Goal: Task Accomplishment & Management: Use online tool/utility

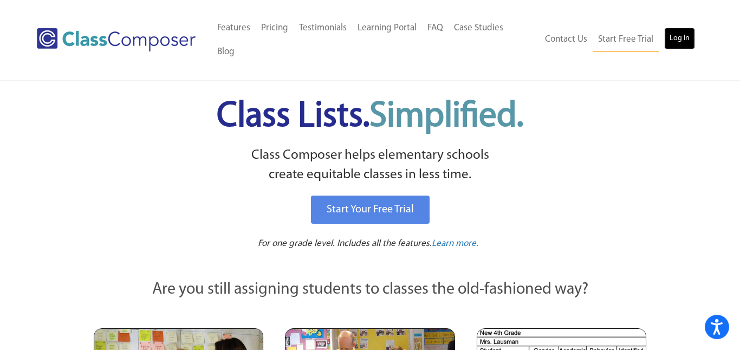
click at [678, 30] on link "Log In" at bounding box center [679, 39] width 31 height 22
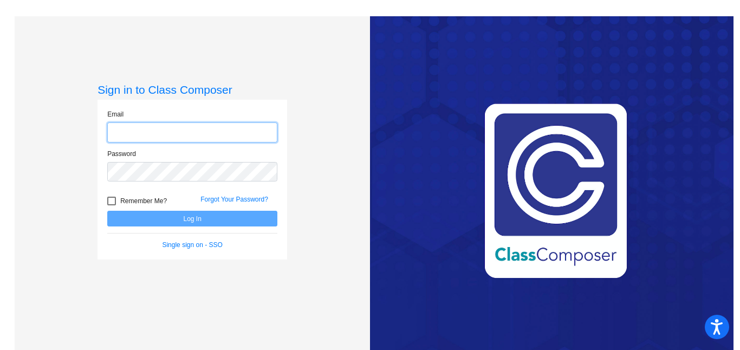
type input "elfie.ortega@hesperiausd.org"
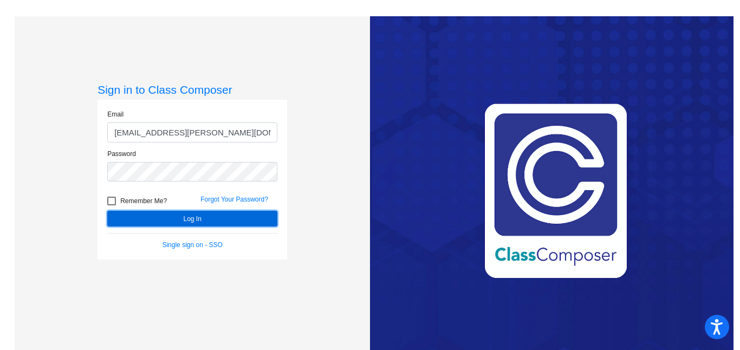
click at [209, 224] on button "Log In" at bounding box center [192, 219] width 170 height 16
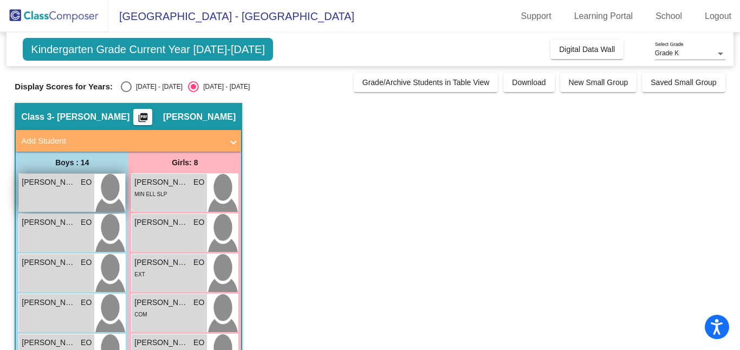
click at [29, 189] on div "Alex Herrera EO lock do_not_disturb_alt" at bounding box center [56, 193] width 75 height 38
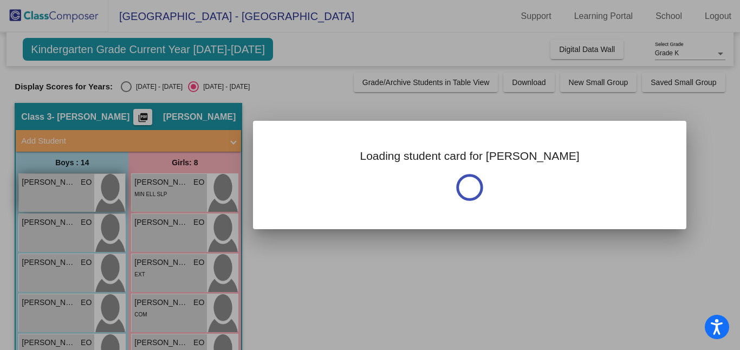
click at [29, 189] on div at bounding box center [370, 175] width 740 height 350
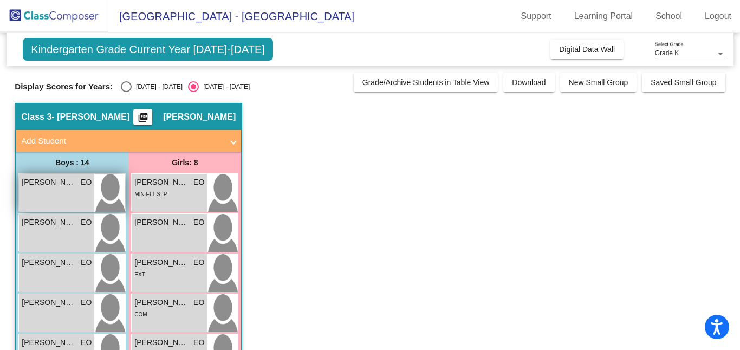
click at [29, 189] on div "Alex Herrera EO lock do_not_disturb_alt" at bounding box center [56, 193] width 75 height 38
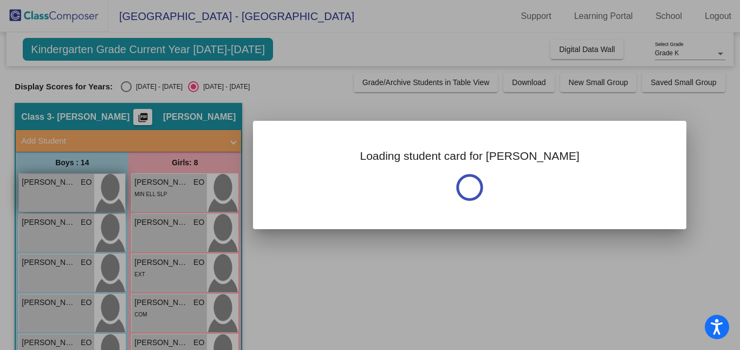
click at [29, 189] on div at bounding box center [370, 175] width 740 height 350
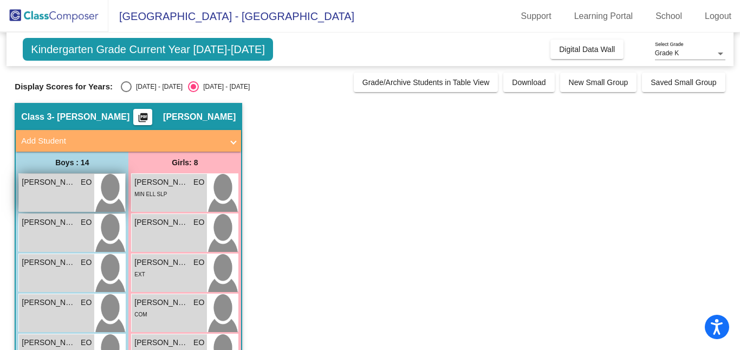
click at [29, 189] on div "Alex Herrera EO lock do_not_disturb_alt" at bounding box center [56, 193] width 75 height 38
